Goal: Task Accomplishment & Management: Manage account settings

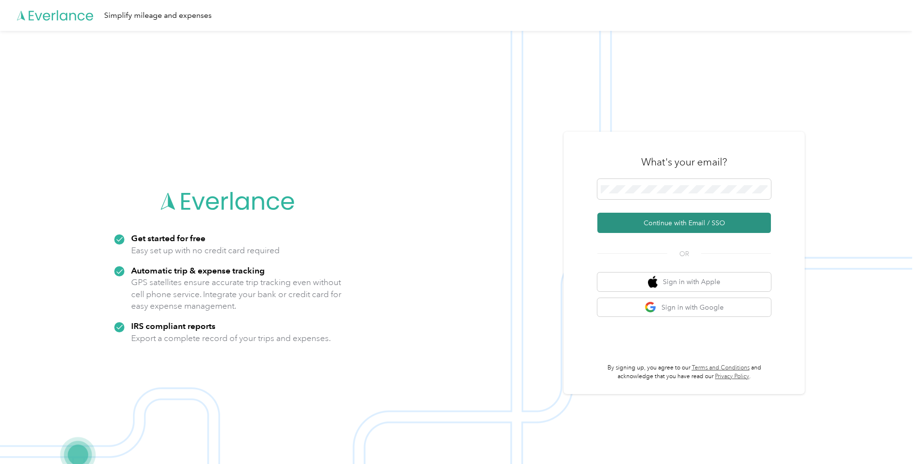
click at [625, 220] on button "Continue with Email / SSO" at bounding box center [685, 223] width 174 height 20
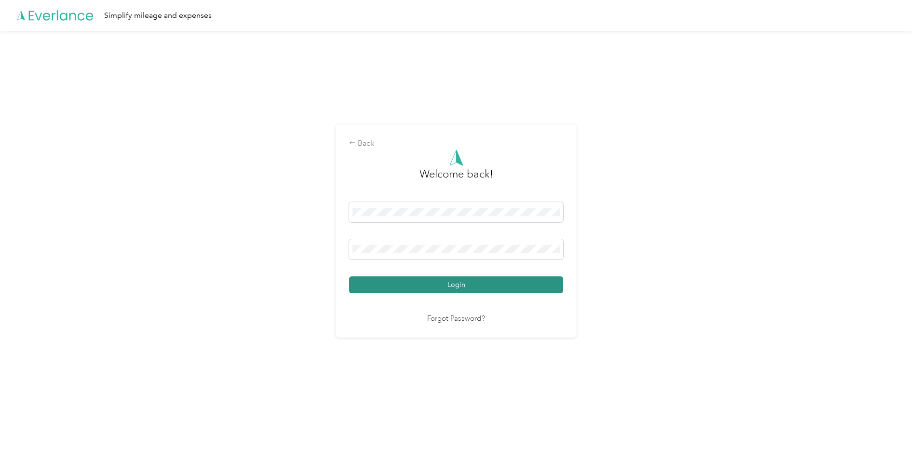
click at [457, 284] on button "Login" at bounding box center [456, 284] width 214 height 17
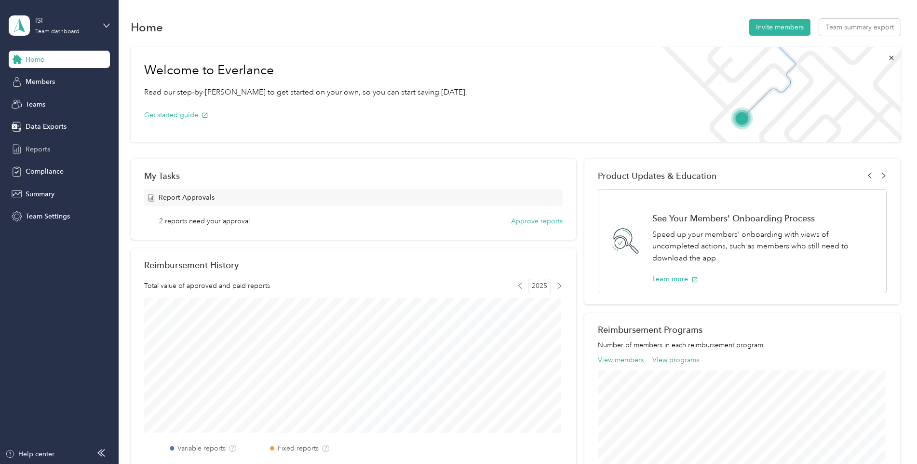
click at [38, 147] on span "Reports" at bounding box center [38, 149] width 25 height 10
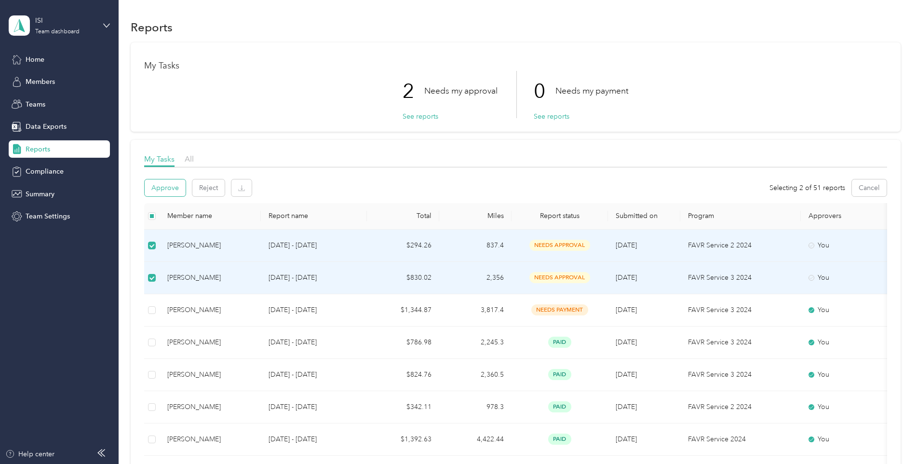
click at [169, 188] on button "Approve" at bounding box center [165, 187] width 41 height 17
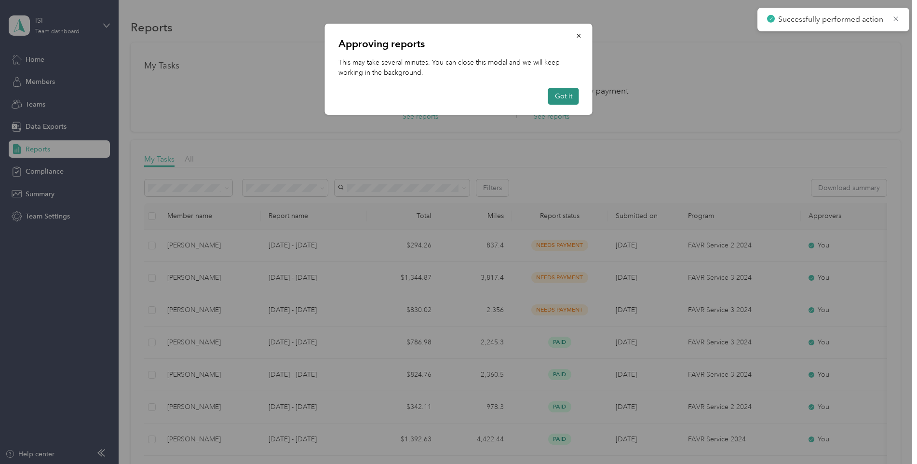
click at [567, 98] on button "Got it" at bounding box center [563, 96] width 31 height 17
